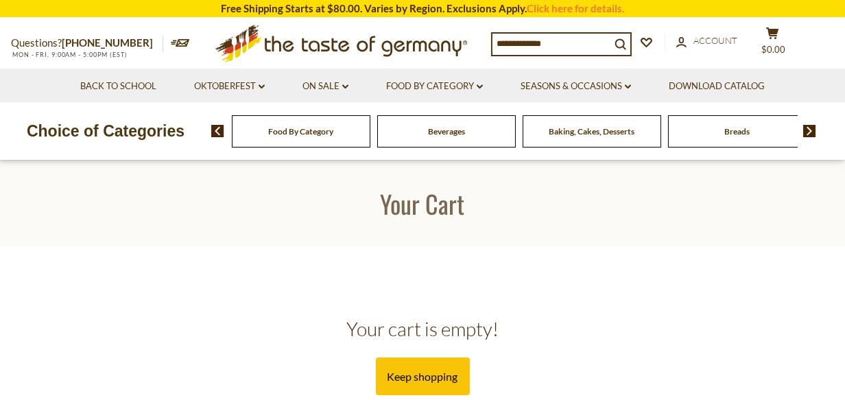
click at [808, 132] on img at bounding box center [809, 131] width 13 height 12
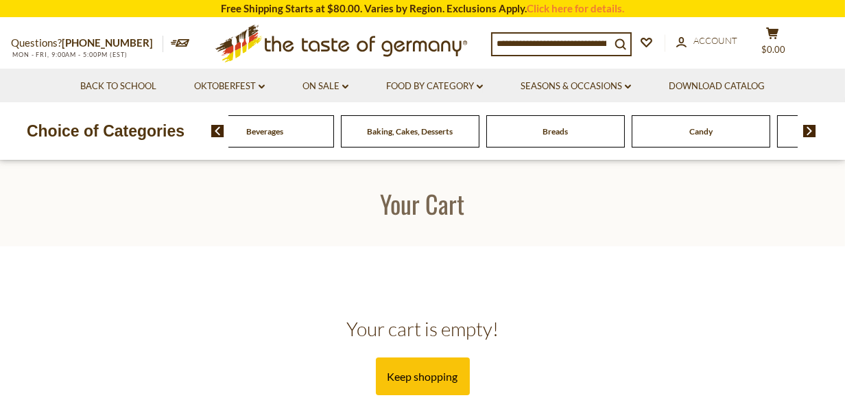
click at [811, 130] on img at bounding box center [809, 131] width 13 height 12
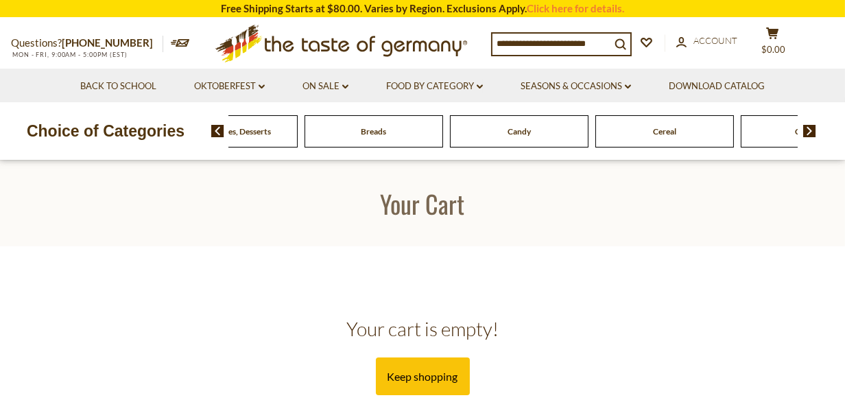
click at [811, 130] on img at bounding box center [809, 131] width 13 height 12
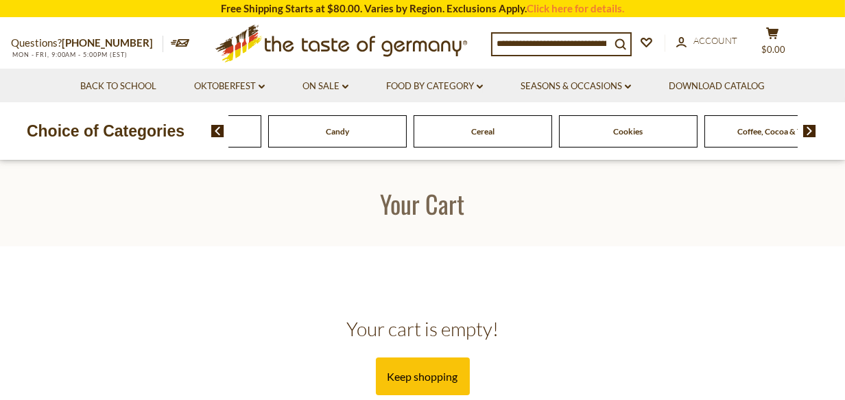
click at [812, 130] on img at bounding box center [809, 131] width 13 height 12
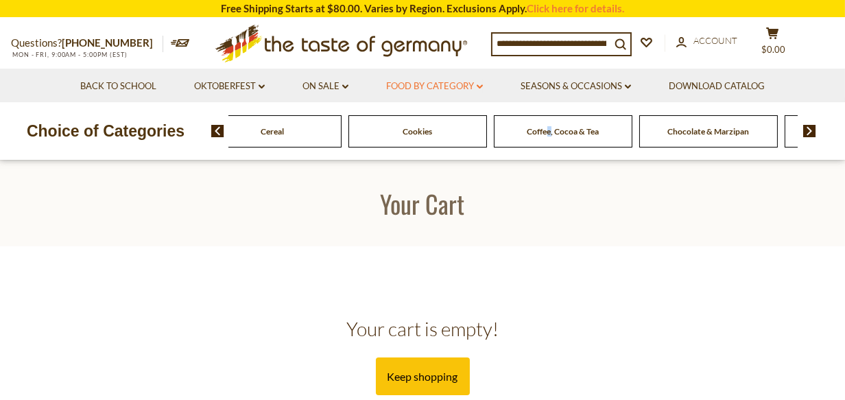
click at [439, 86] on link "Food By Category dropdown_arrow" at bounding box center [434, 86] width 97 height 15
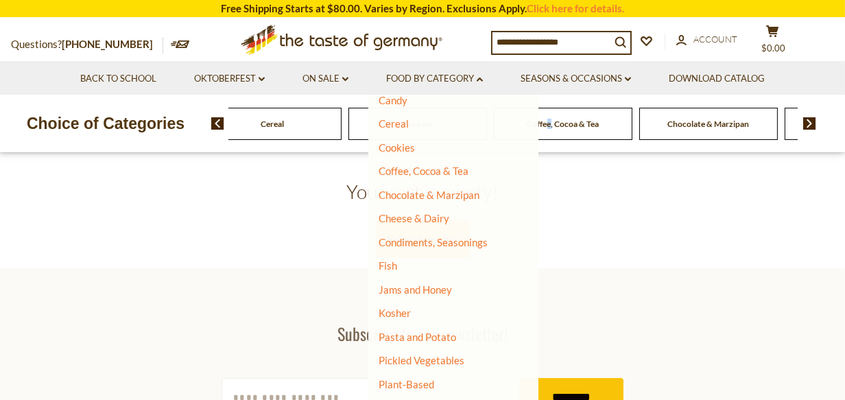
scroll to position [133, 0]
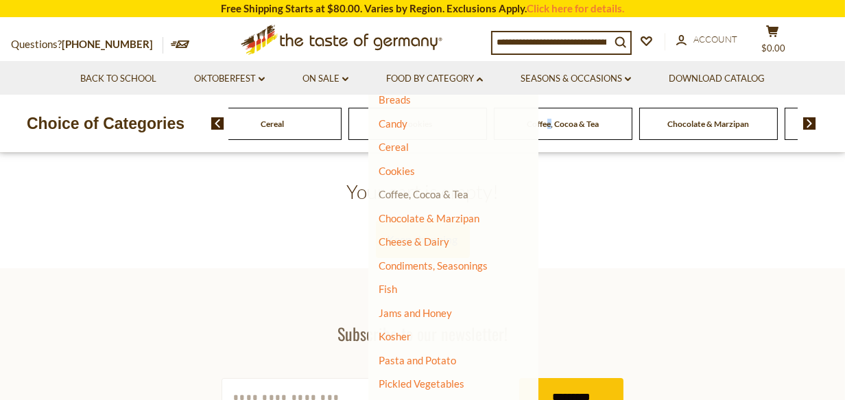
click at [430, 195] on link "Coffee, Cocoa & Tea" at bounding box center [423, 194] width 90 height 12
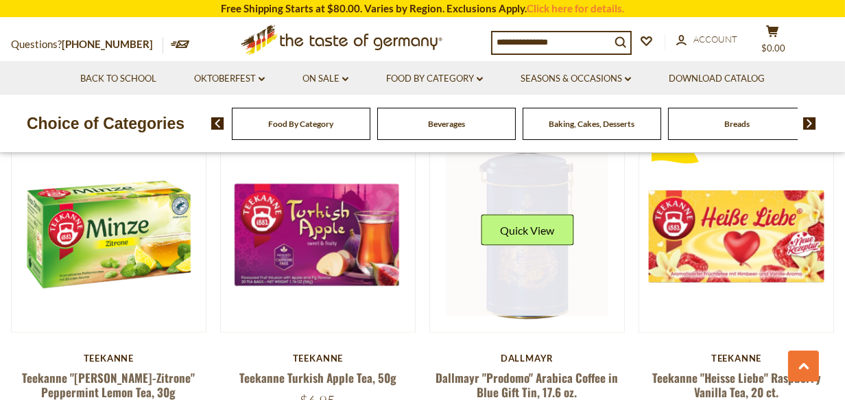
scroll to position [2742, 0]
